Goal: Information Seeking & Learning: Learn about a topic

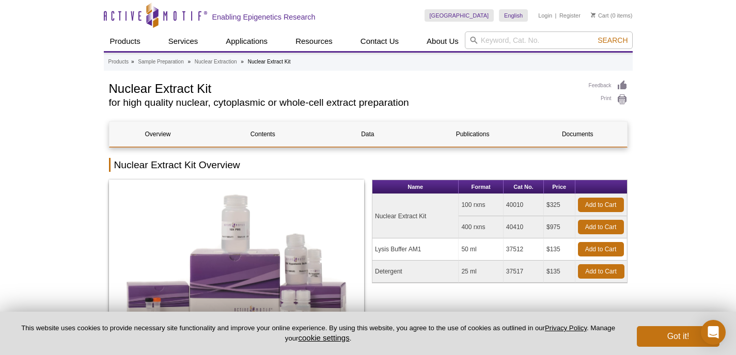
drag, startPoint x: 524, startPoint y: 204, endPoint x: 505, endPoint y: 205, distance: 19.1
click at [505, 205] on td "40010" at bounding box center [523, 205] width 40 height 22
copy td "40010"
click at [469, 131] on link "Publications" at bounding box center [472, 134] width 97 height 25
click at [375, 216] on td "Nuclear Extract Kit" at bounding box center [415, 216] width 86 height 44
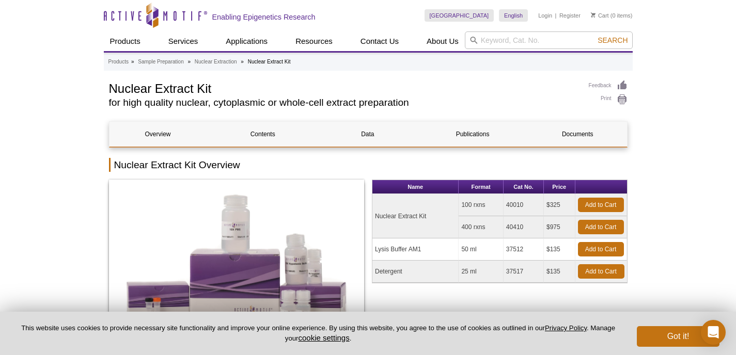
drag, startPoint x: 375, startPoint y: 216, endPoint x: 438, endPoint y: 212, distance: 62.6
click at [438, 212] on td "Nuclear Extract Kit" at bounding box center [415, 216] width 86 height 44
copy td "Nuclear Extract Kit"
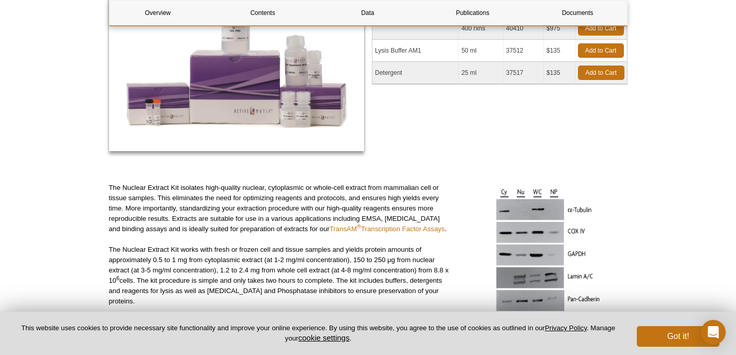
scroll to position [345, 0]
